Goal: Find specific page/section: Find specific page/section

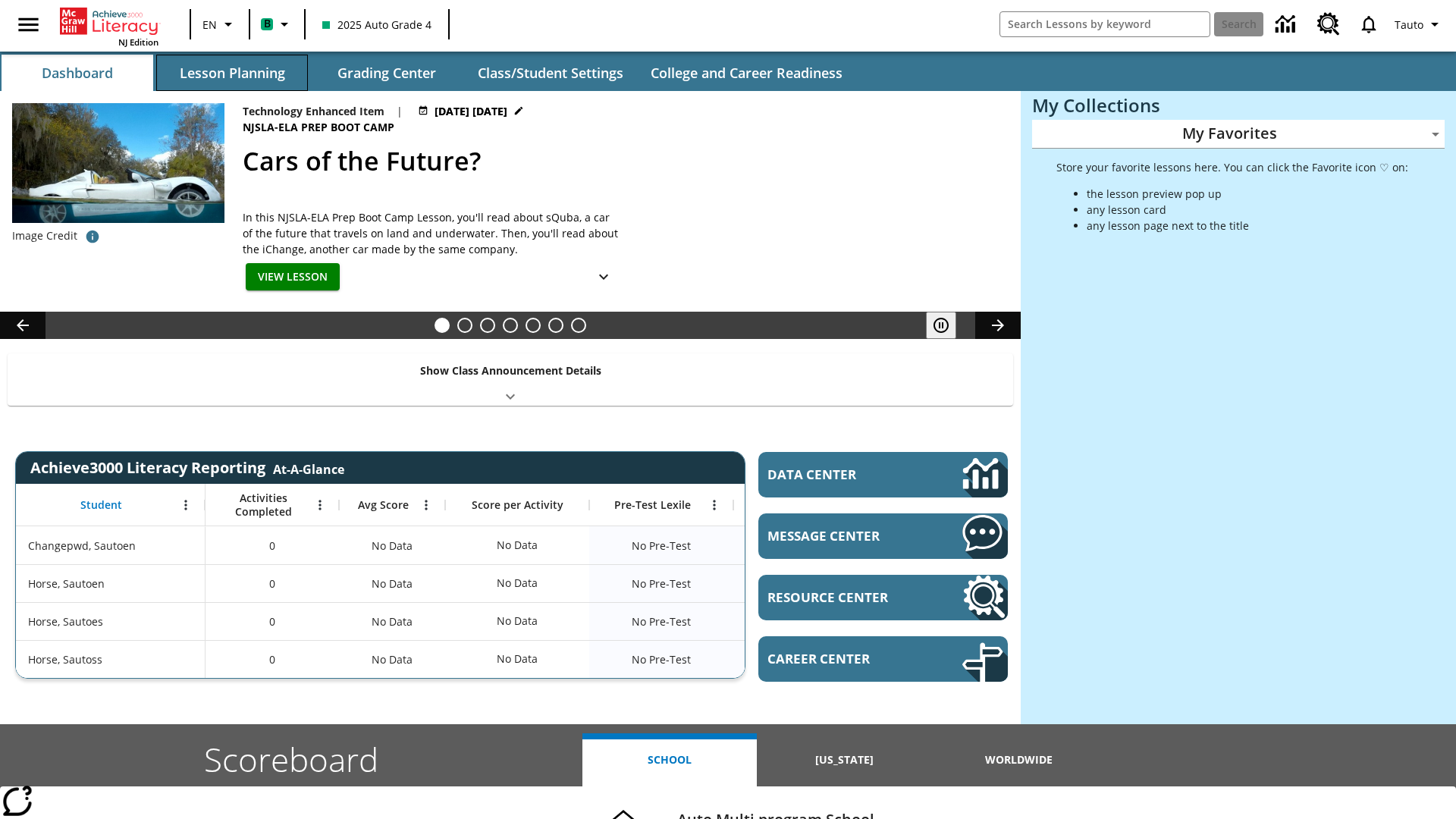
click at [232, 73] on button "Lesson Planning" at bounding box center [232, 73] width 152 height 36
